Goal: Task Accomplishment & Management: Manage account settings

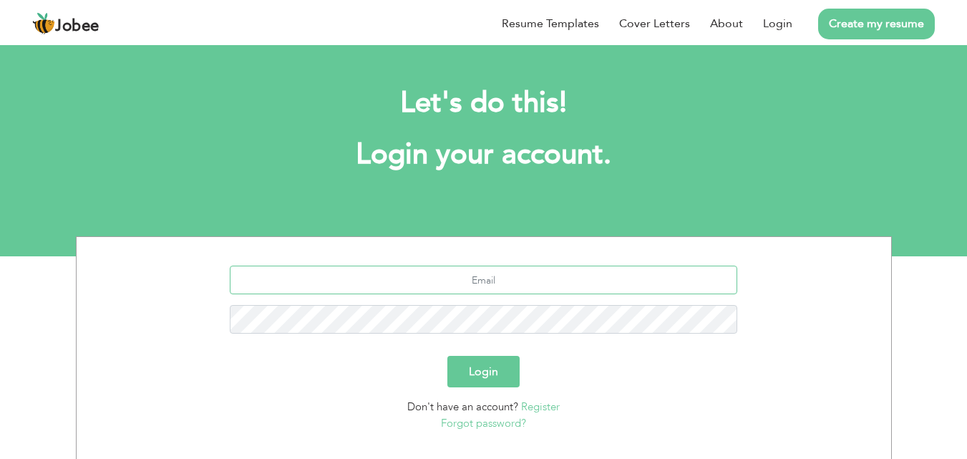
click at [482, 288] on input "text" at bounding box center [483, 280] width 507 height 29
type input "[EMAIL_ADDRESS][DOMAIN_NAME]"
click at [447, 356] on button "Login" at bounding box center [483, 371] width 72 height 31
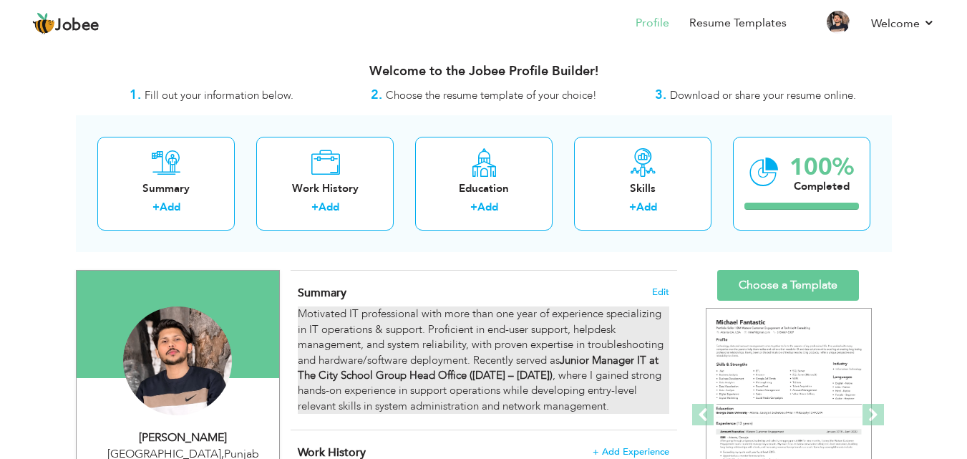
click at [478, 374] on strong "Junior Manager IT at The City School Group Head Office (Sep 2024 – Aug 2025)" at bounding box center [478, 367] width 361 height 29
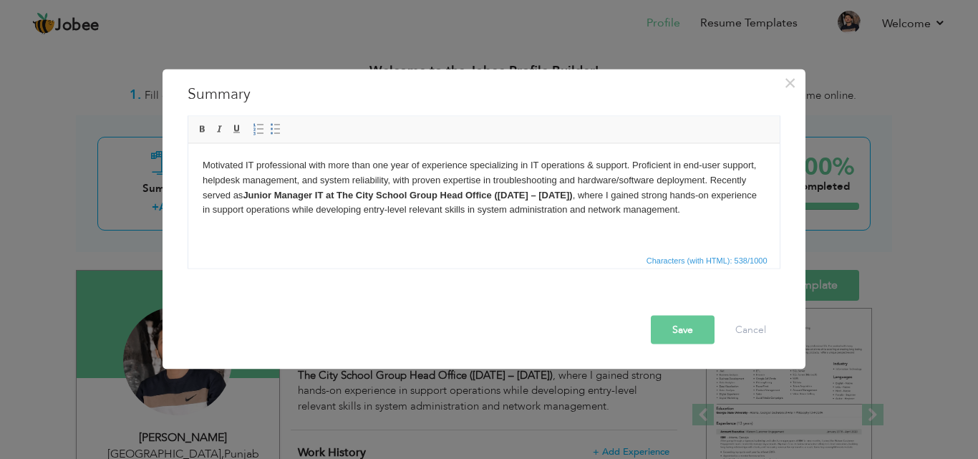
click at [571, 197] on strong "Junior Manager IT at The City School Group Head Office (Sep 2024 – Aug 2025)" at bounding box center [406, 194] width 329 height 11
click at [668, 326] on button "Save" at bounding box center [683, 329] width 64 height 29
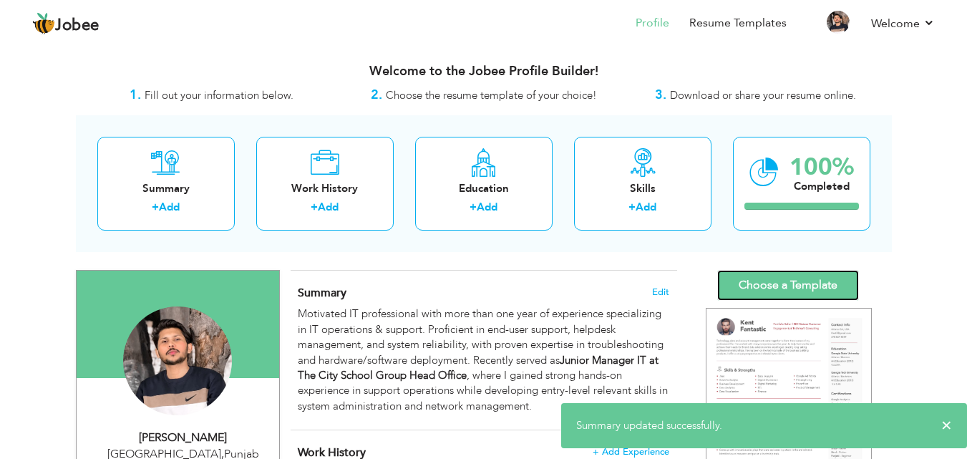
click at [779, 281] on link "Choose a Template" at bounding box center [788, 285] width 142 height 31
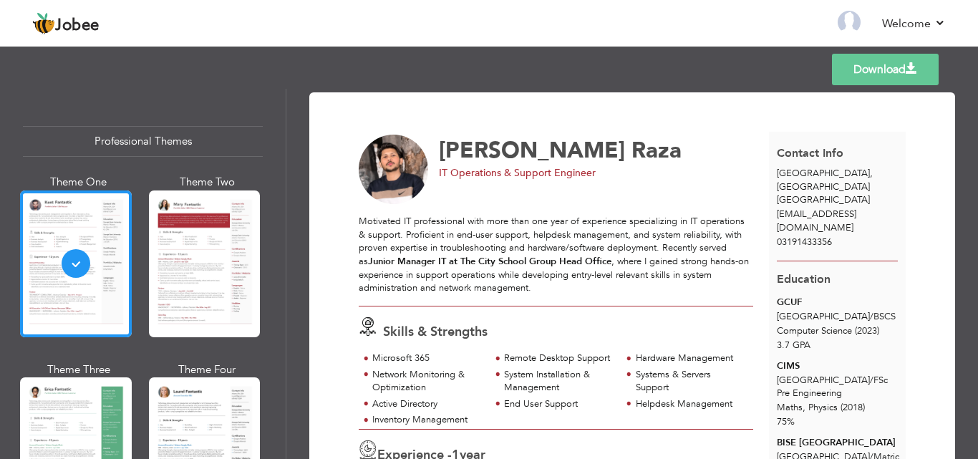
click at [521, 173] on span "IT Operations & Support Engineer" at bounding box center [517, 173] width 157 height 14
copy div "IT Operations & Support Engineer"
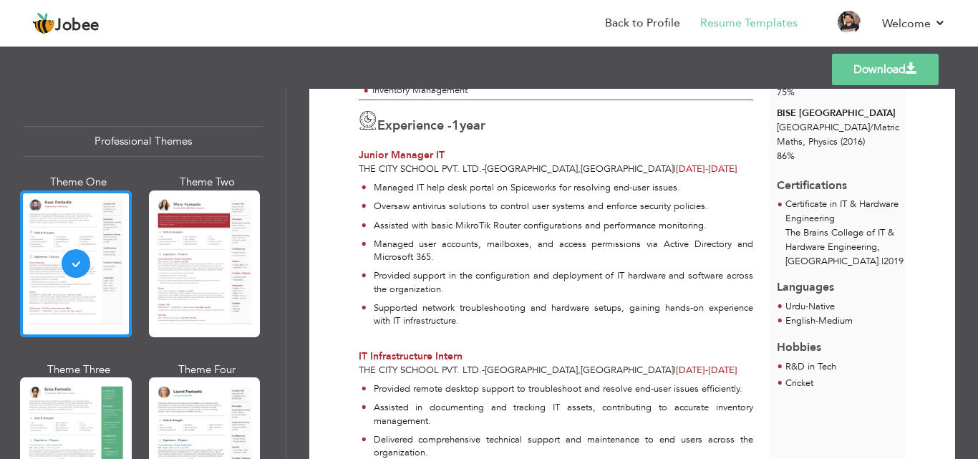
scroll to position [358, 0]
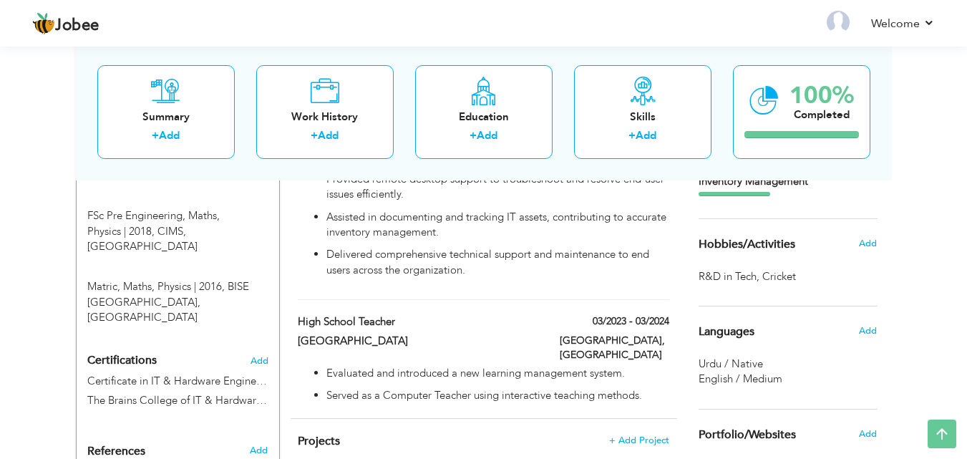
scroll to position [644, 0]
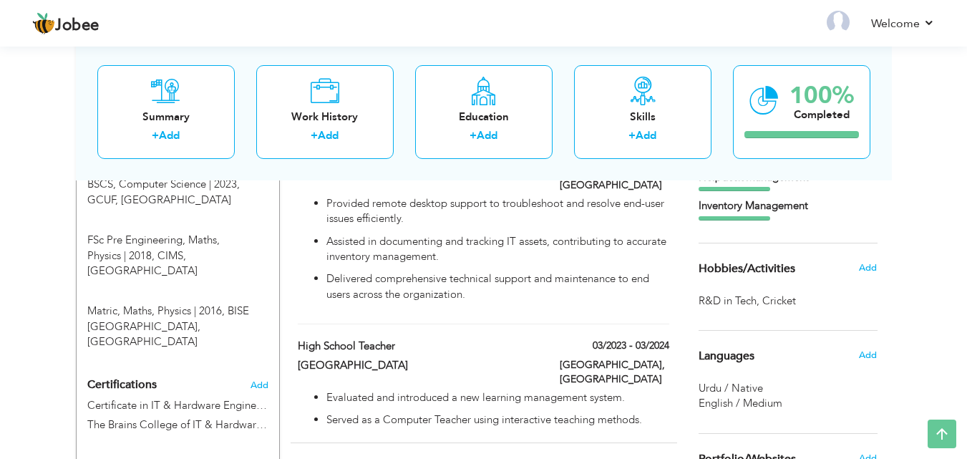
click at [872, 275] on div "Add" at bounding box center [872, 267] width 34 height 27
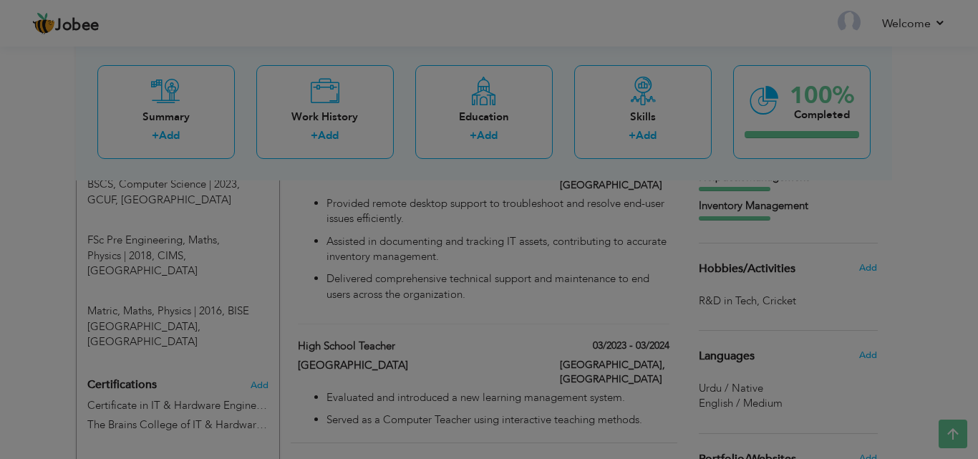
click at [0, 0] on div "× Hobbies/Extra Activities Enter your hobbies or extra curricular activities be…" at bounding box center [0, 0] width 0 height 0
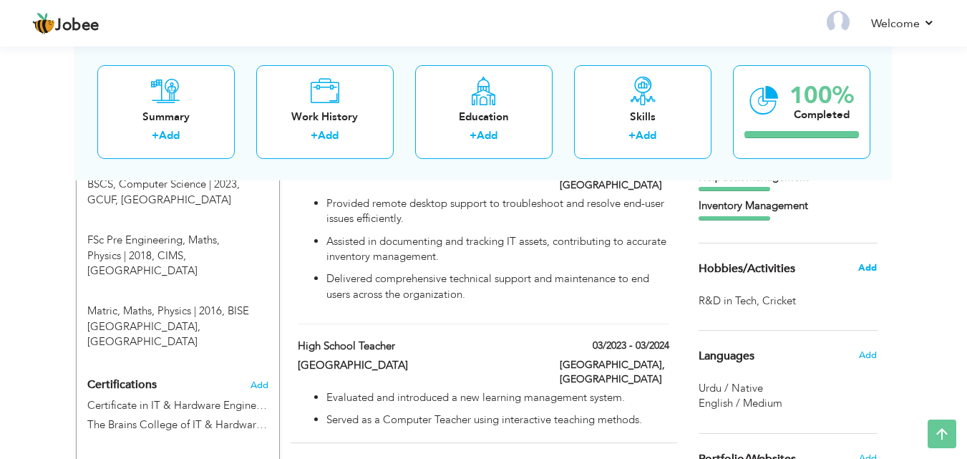
click at [869, 270] on span "Add" at bounding box center [867, 267] width 19 height 13
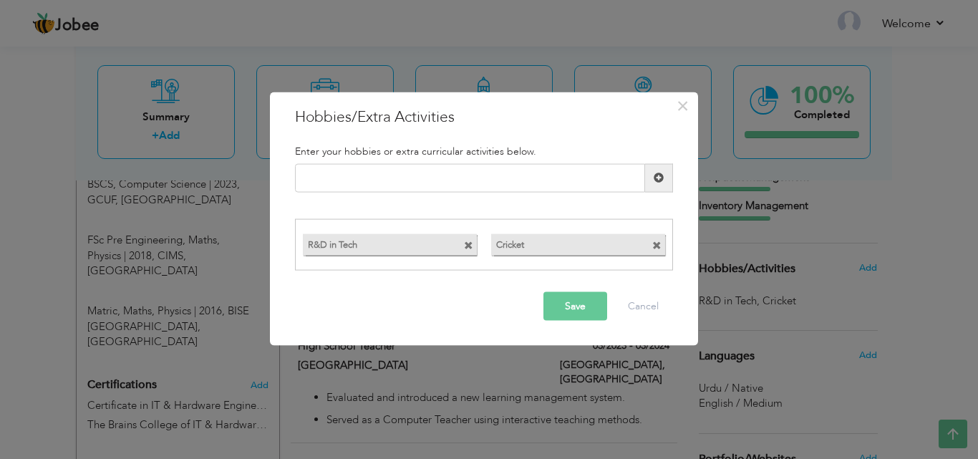
click at [655, 243] on span at bounding box center [656, 245] width 9 height 9
click at [571, 314] on button "Save" at bounding box center [575, 306] width 64 height 29
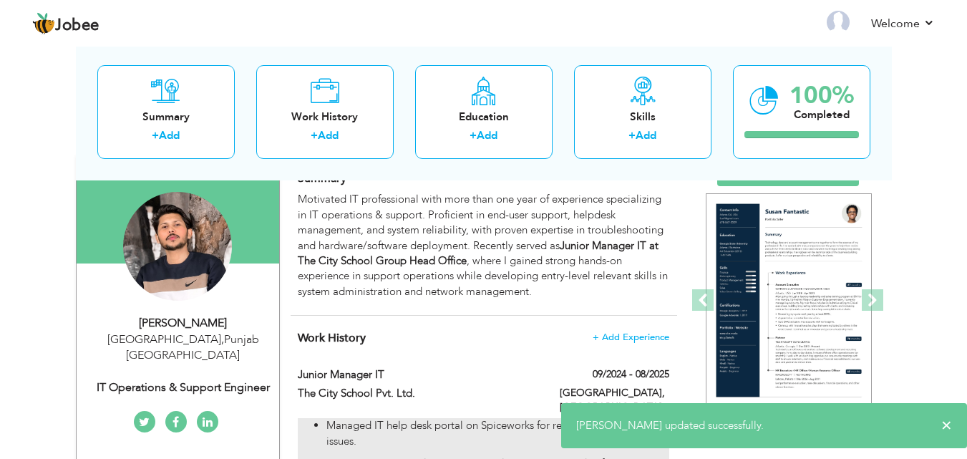
scroll to position [0, 0]
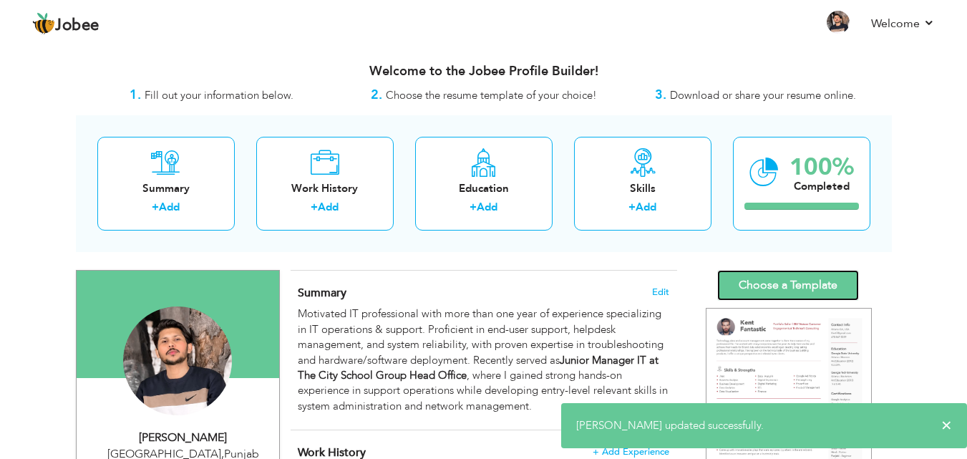
click at [778, 278] on link "Choose a Template" at bounding box center [788, 285] width 142 height 31
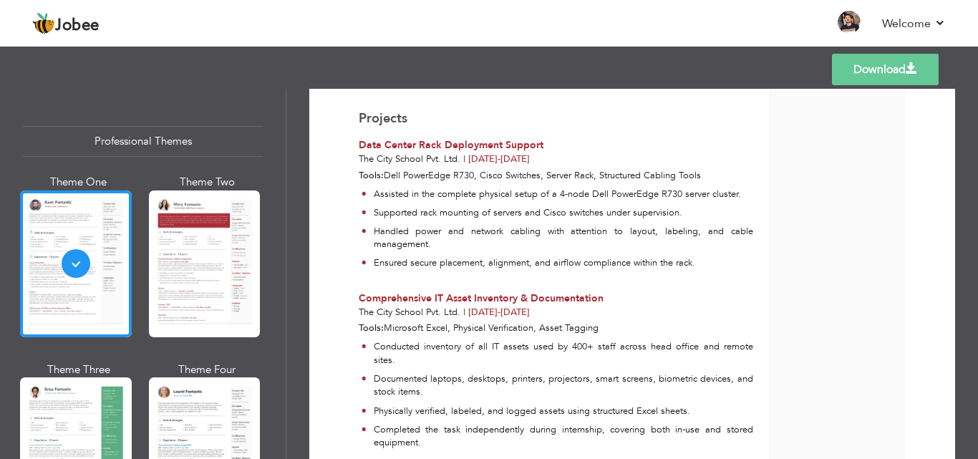
scroll to position [956, 0]
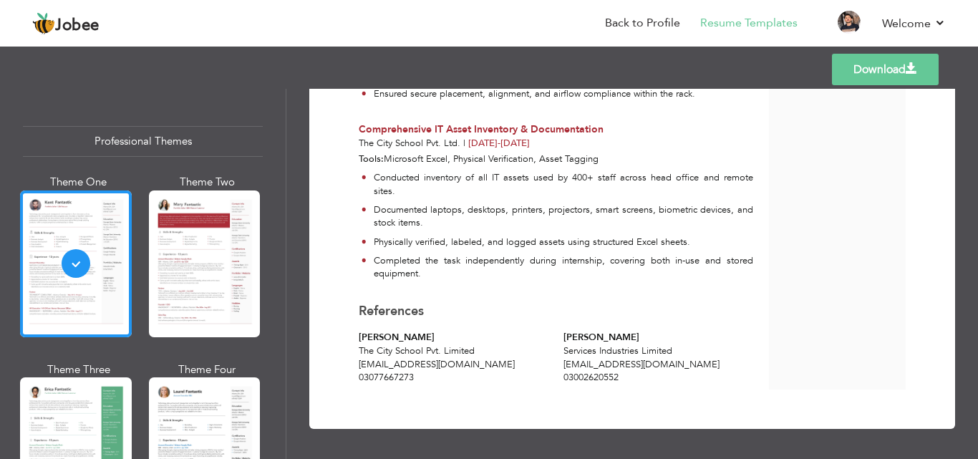
click at [907, 72] on span at bounding box center [910, 68] width 11 height 11
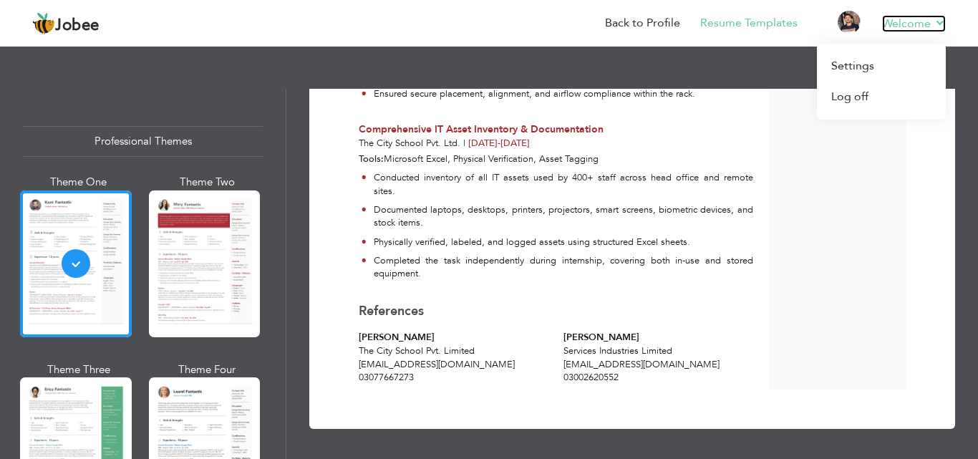
click at [909, 26] on link "Welcome" at bounding box center [914, 23] width 64 height 17
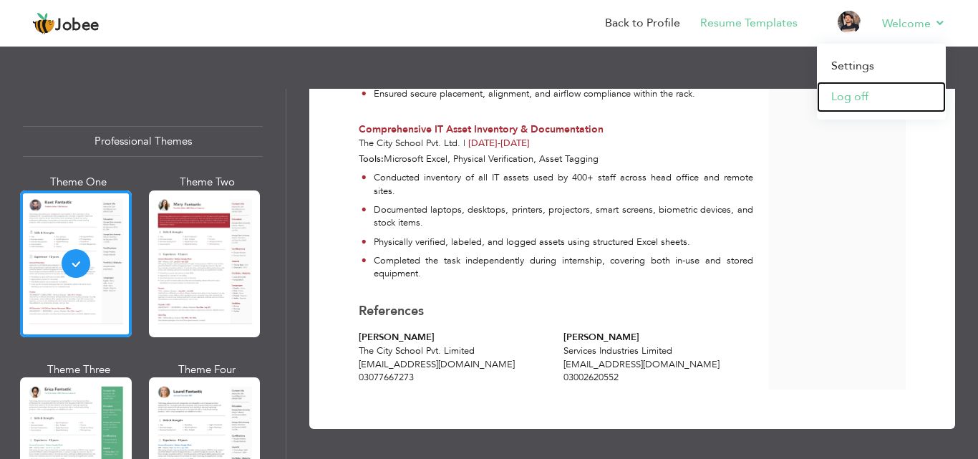
click at [869, 97] on link "Log off" at bounding box center [881, 97] width 129 height 31
